Goal: Information Seeking & Learning: Learn about a topic

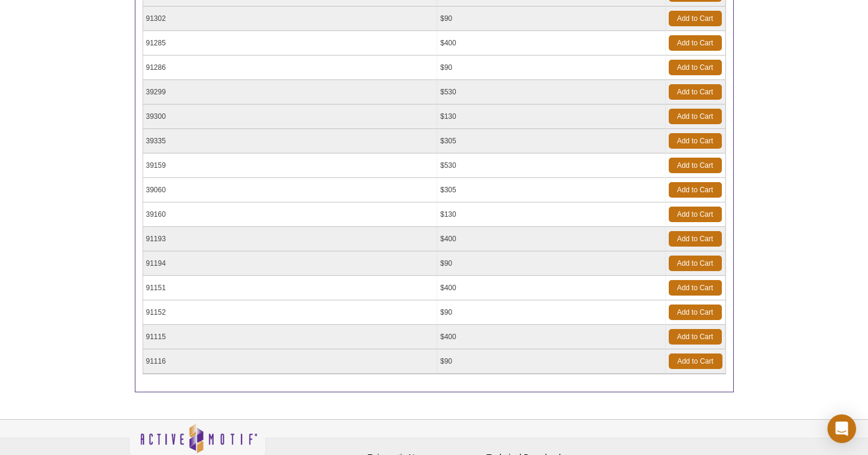
scroll to position [450, 0]
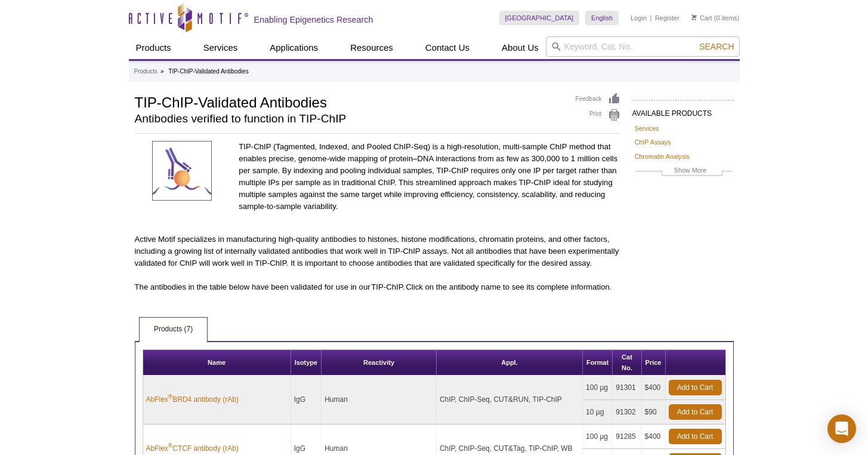
click at [86, 111] on div "Active Motif Logo Enabling Epigenetics Research 0 Search Skip to content Active…" at bounding box center [434, 458] width 868 height 916
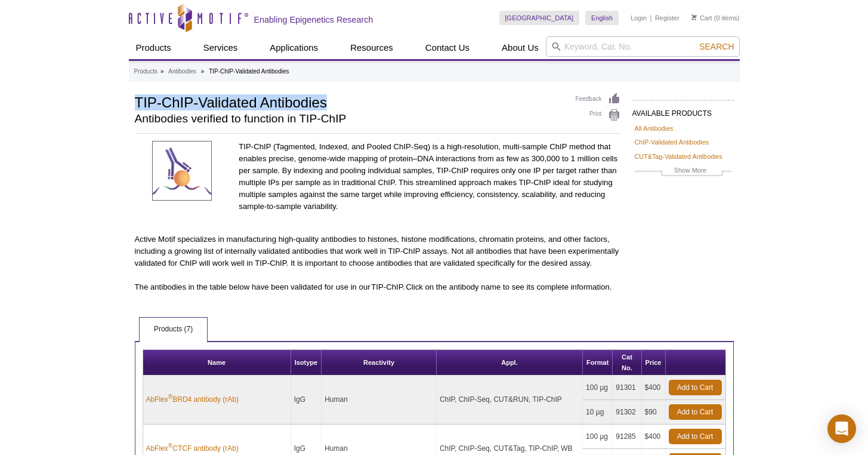
drag, startPoint x: 127, startPoint y: 92, endPoint x: 327, endPoint y: 110, distance: 200.7
click at [327, 110] on div "Active Motif Logo Enabling Epigenetics Research 0 Search Skip to content Active…" at bounding box center [434, 458] width 868 height 916
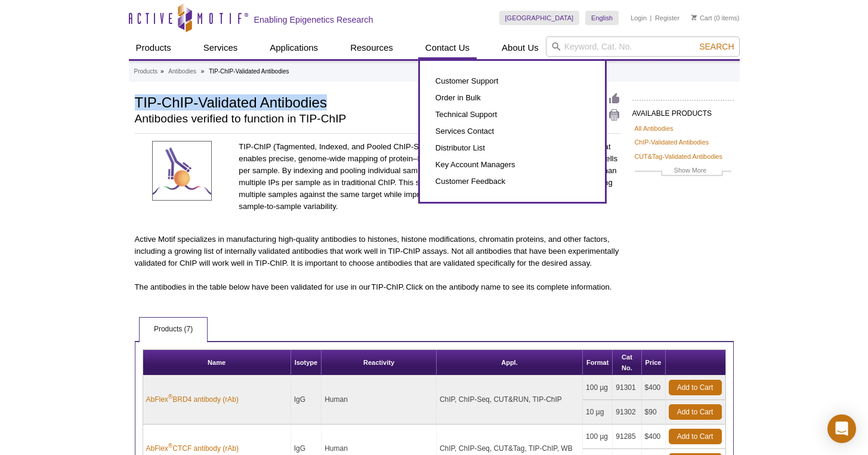
copy h1 "TIP-ChIP-Validated Antibodies"
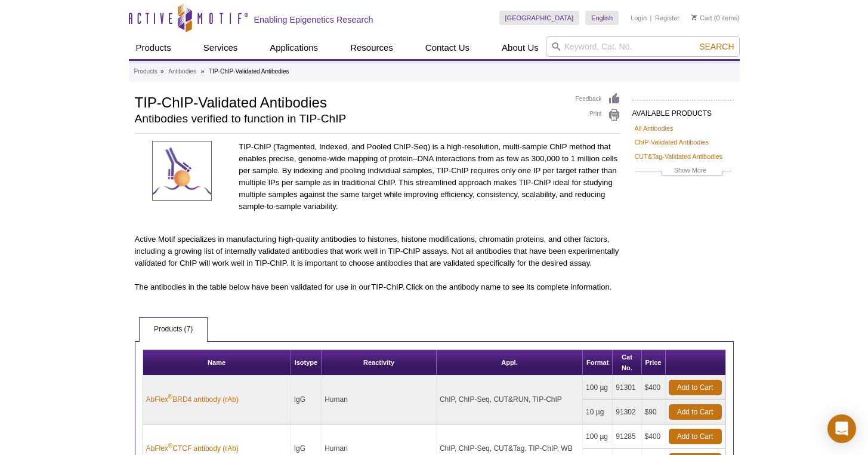
click at [197, 74] on ul "Products » Antibodies » TIP-ChIP-Validated Antibodies" at bounding box center [434, 71] width 601 height 11
click at [194, 72] on link "Antibodies" at bounding box center [182, 71] width 28 height 11
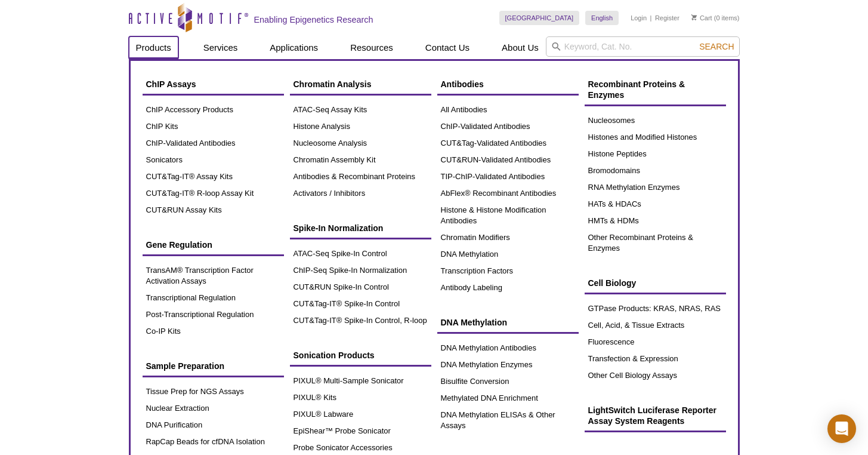
click at [149, 47] on link "Products" at bounding box center [154, 47] width 50 height 23
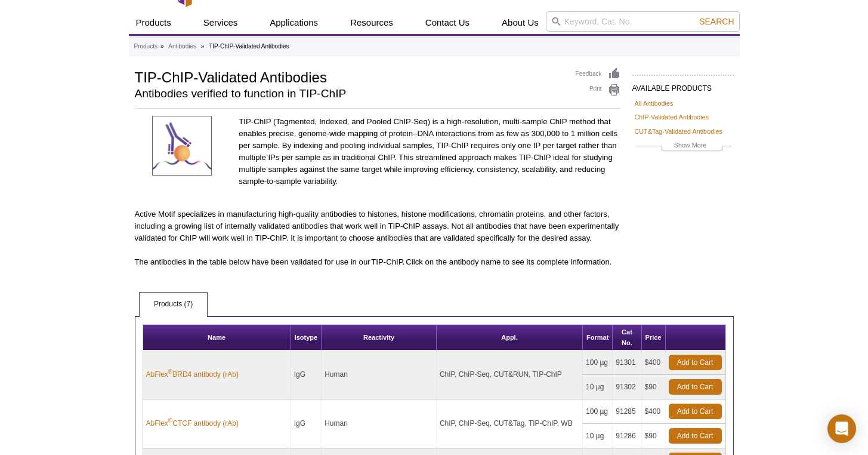
scroll to position [76, 0]
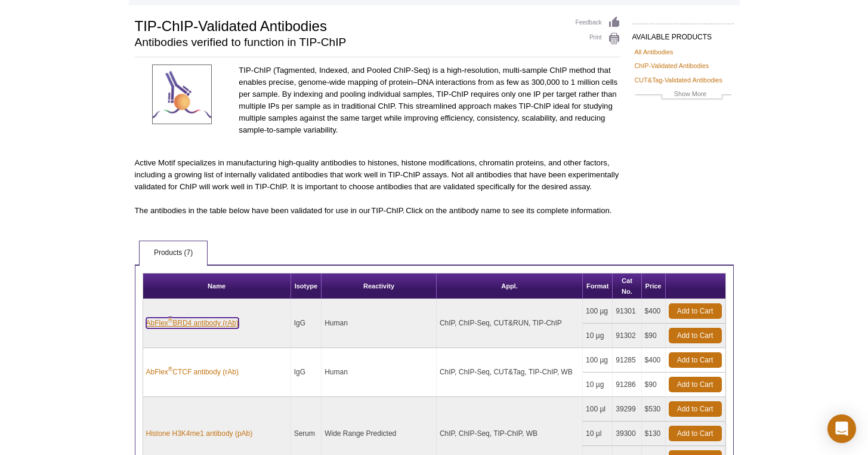
click at [196, 323] on link "AbFlex ® BRD4 antibody (rAb)" at bounding box center [192, 322] width 92 height 11
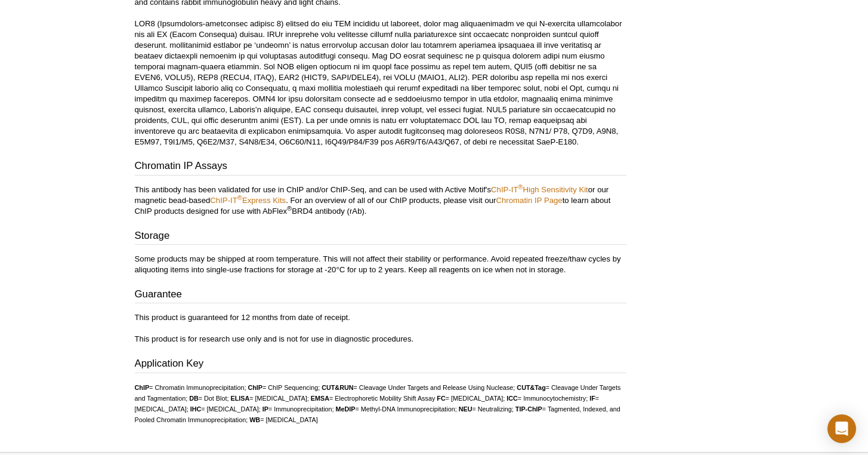
scroll to position [1281, 0]
